Goal: Communication & Community: Connect with others

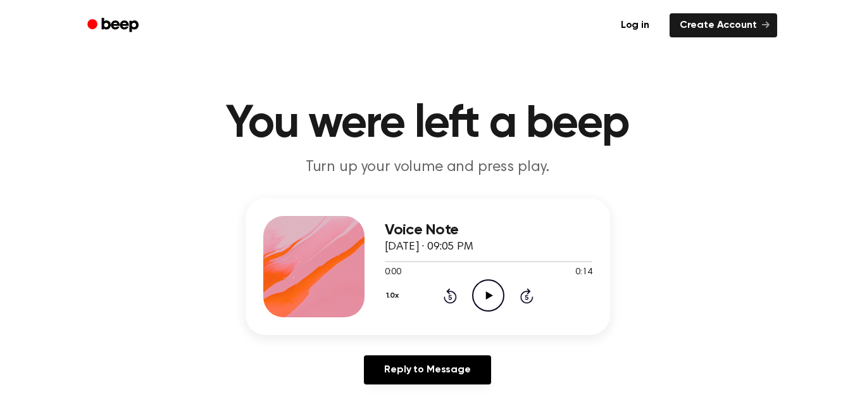
click at [485, 299] on icon "Play Audio" at bounding box center [488, 295] width 32 height 32
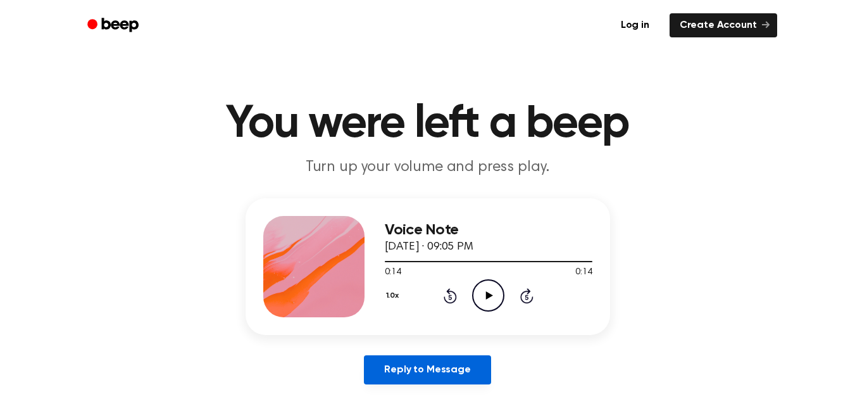
click at [414, 368] on link "Reply to Message" at bounding box center [427, 369] width 127 height 29
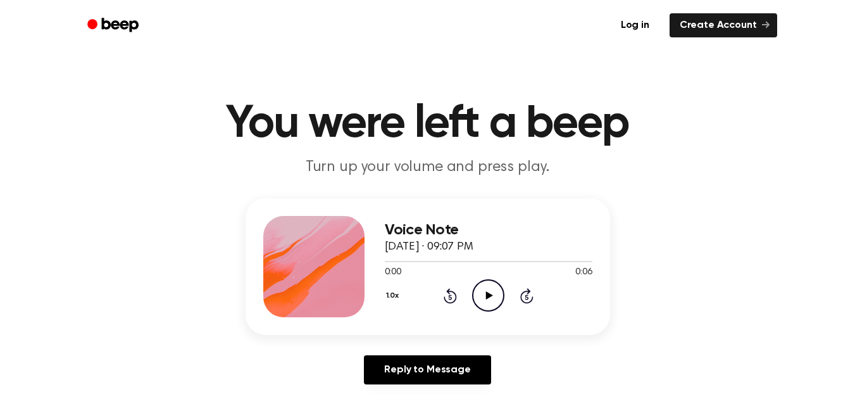
click at [481, 296] on icon "Play Audio" at bounding box center [488, 295] width 32 height 32
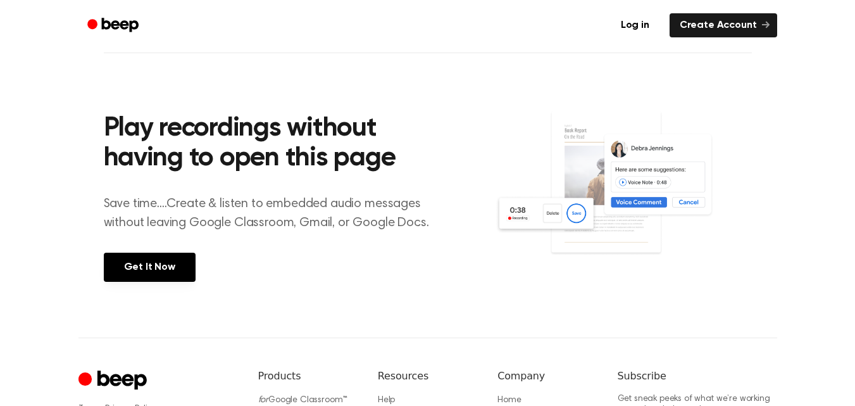
scroll to position [380, 0]
